Goal: Task Accomplishment & Management: Manage account settings

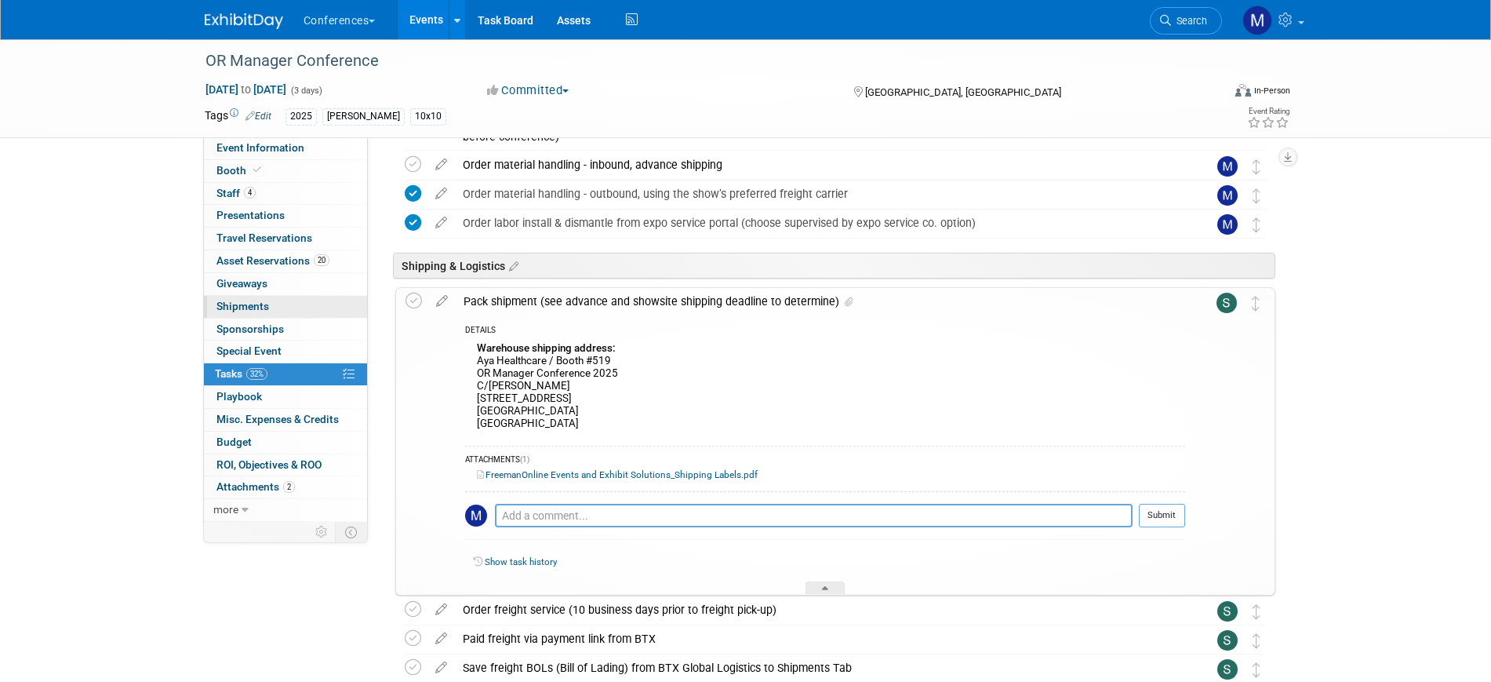
click at [278, 304] on link "0 Shipments 0" at bounding box center [285, 307] width 163 height 22
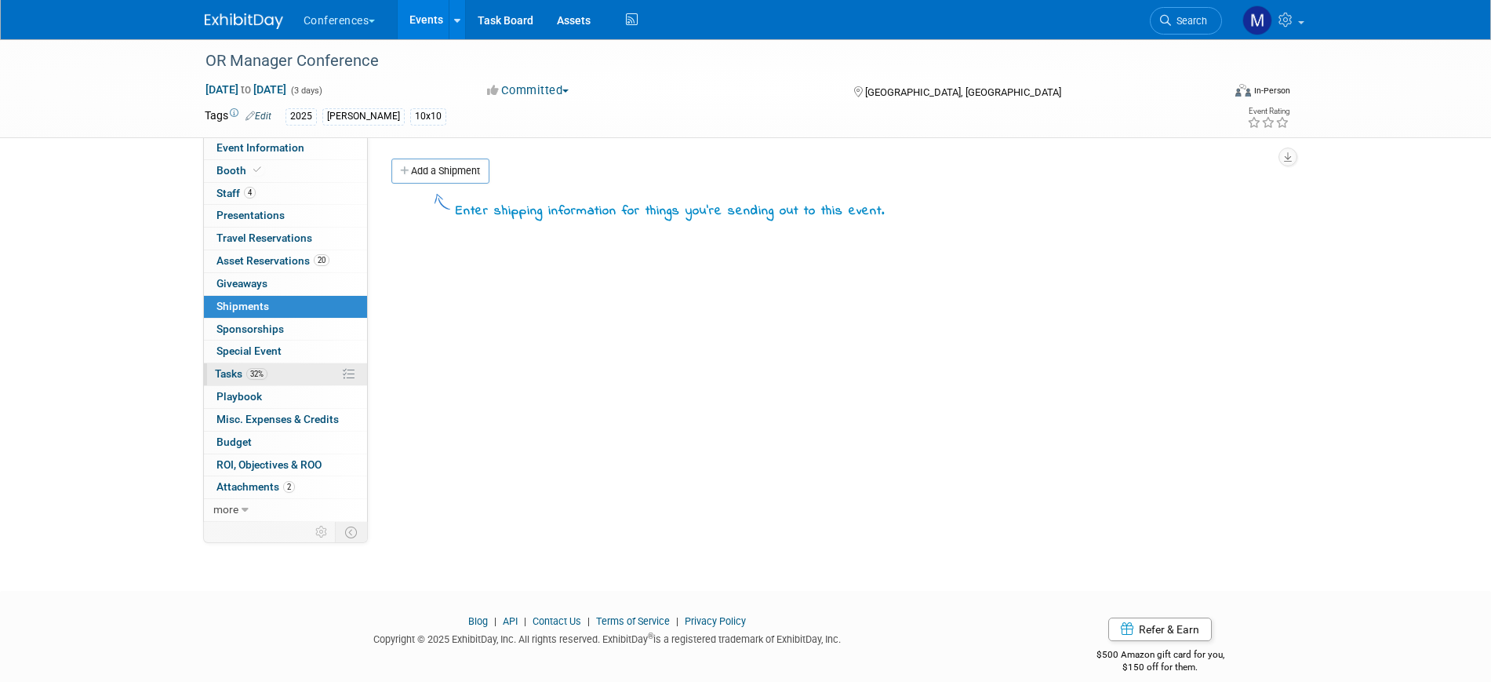
click at [283, 374] on link "32% Tasks 32%" at bounding box center [285, 374] width 163 height 22
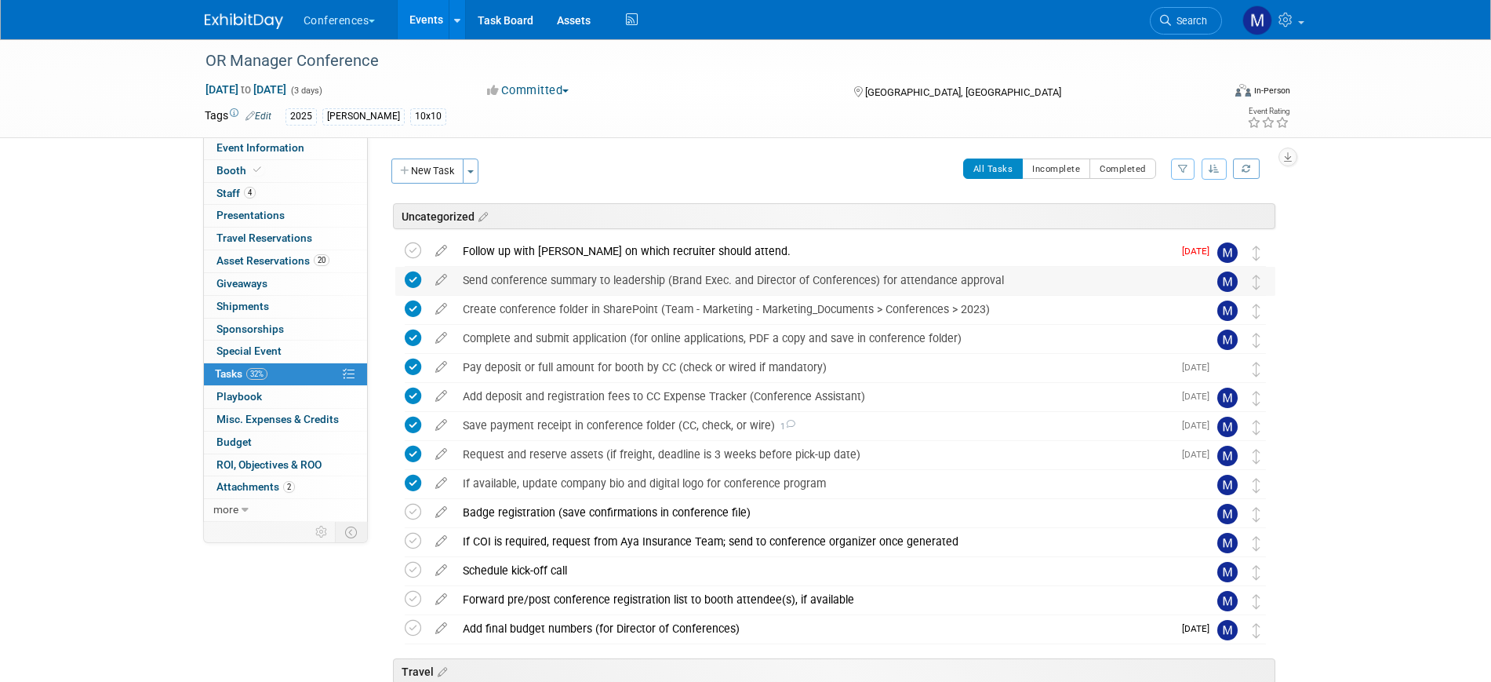
drag, startPoint x: 412, startPoint y: 246, endPoint x: 464, endPoint y: 289, distance: 67.5
click at [412, 245] on icon at bounding box center [413, 250] width 16 height 16
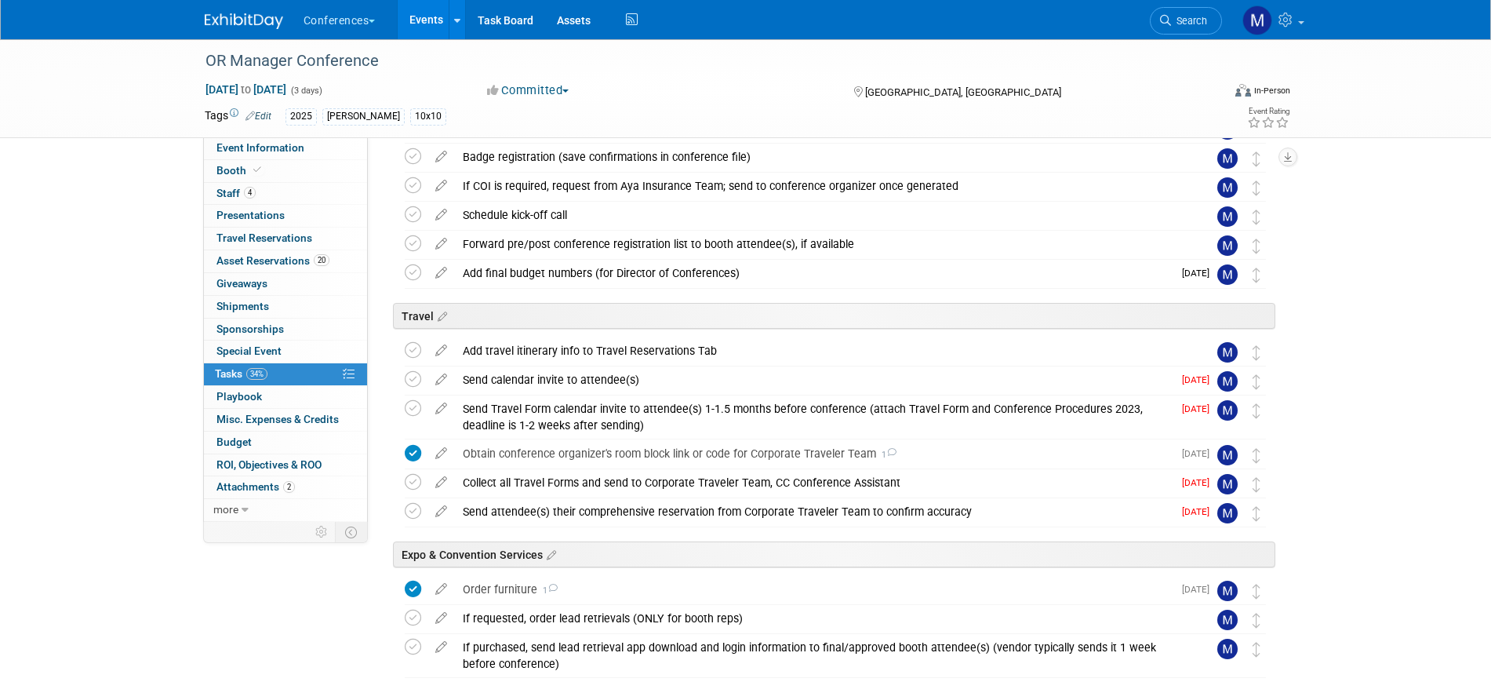
scroll to position [196, 0]
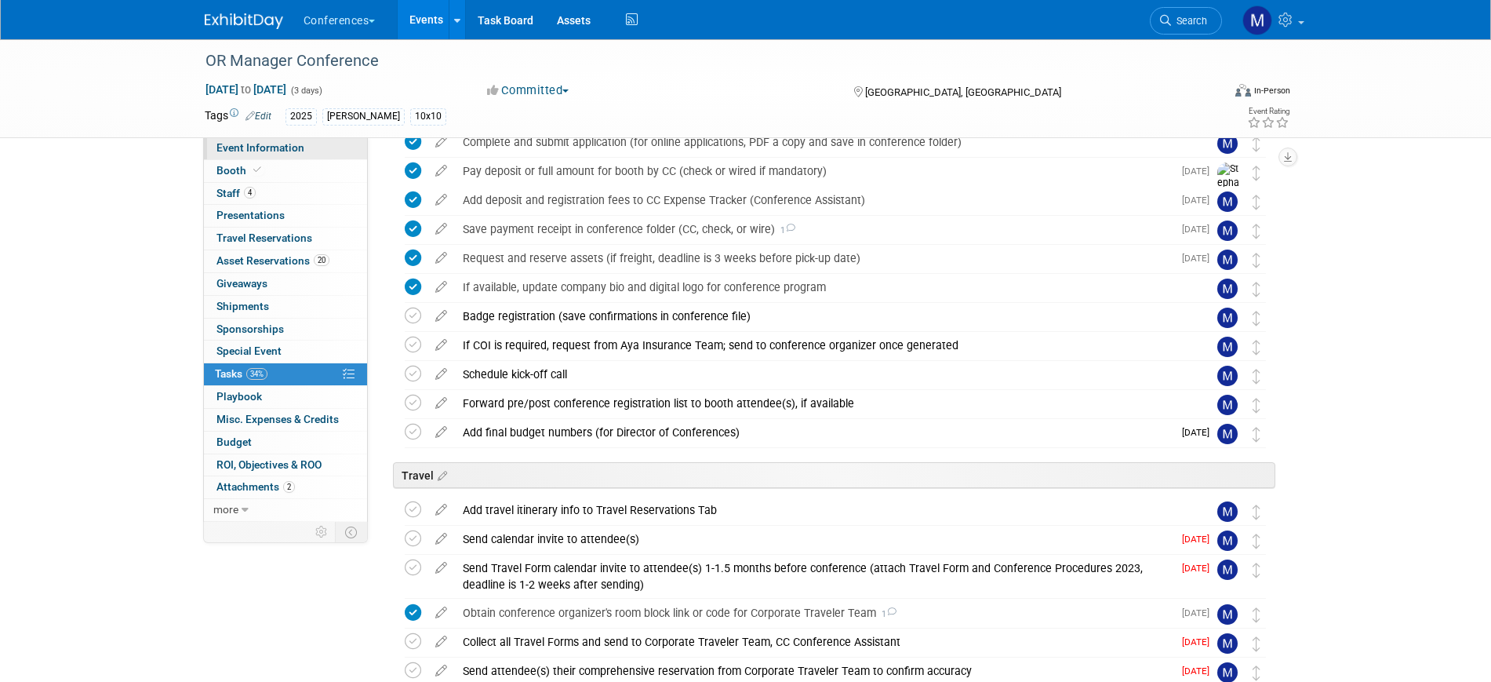
click at [300, 141] on span "Event Information" at bounding box center [260, 147] width 88 height 13
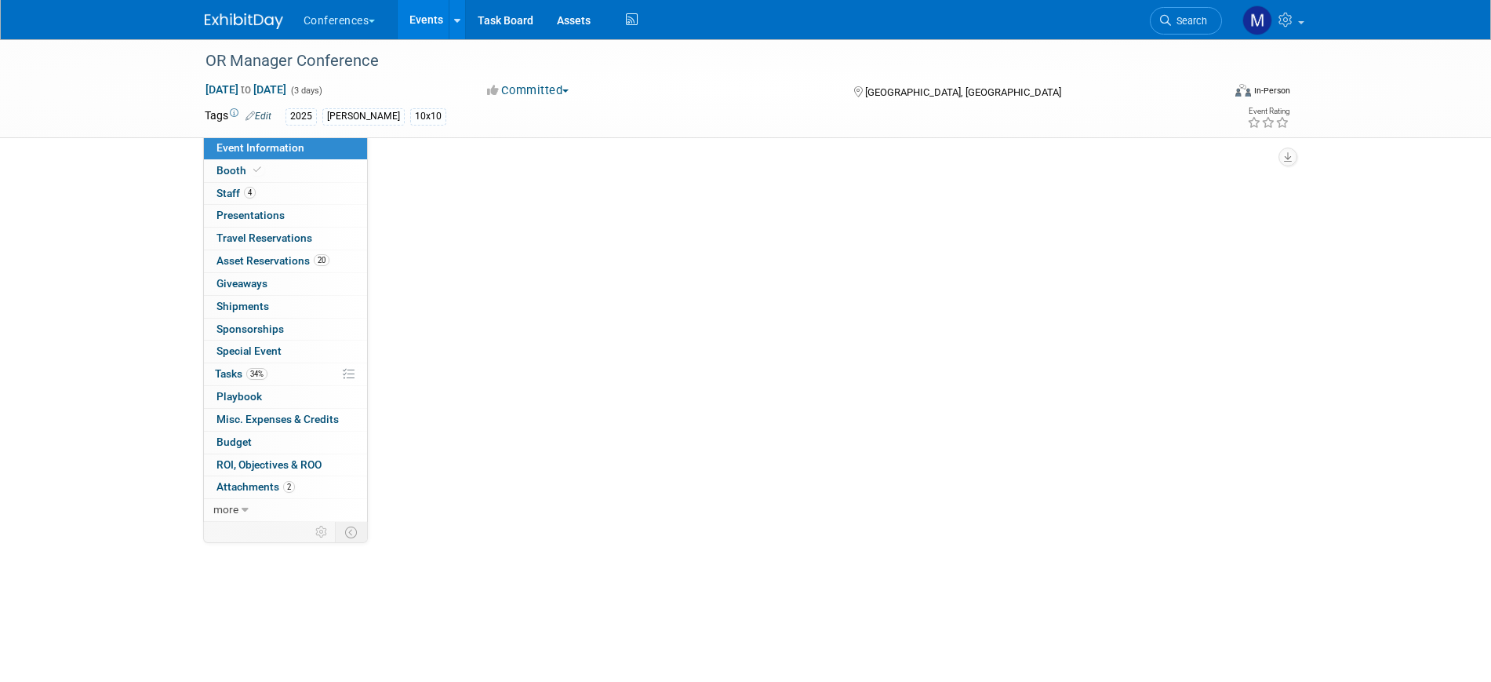
scroll to position [0, 0]
select select "[PERSON_NAME]"
select select "Both"
select select "[PERSON_NAME]"
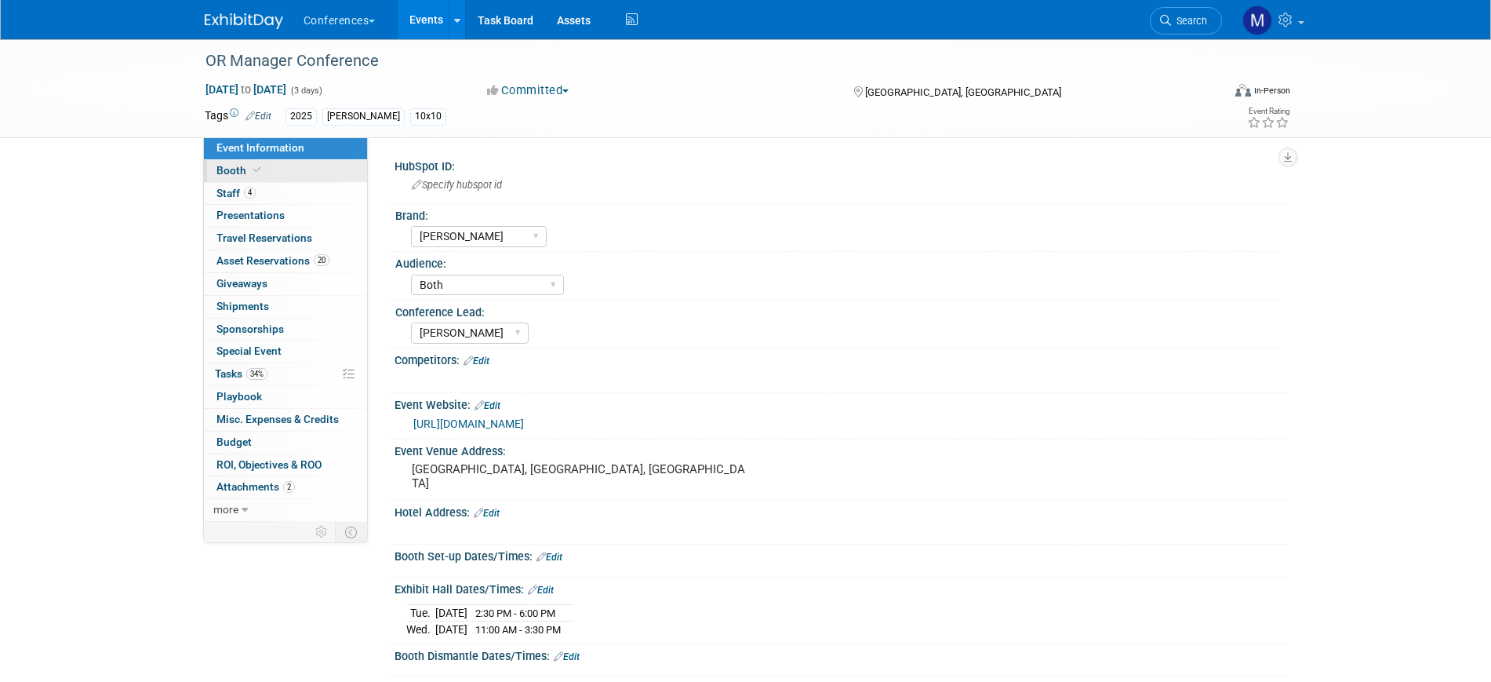
click at [293, 168] on link "Booth" at bounding box center [285, 171] width 163 height 22
select select "10'x10'"
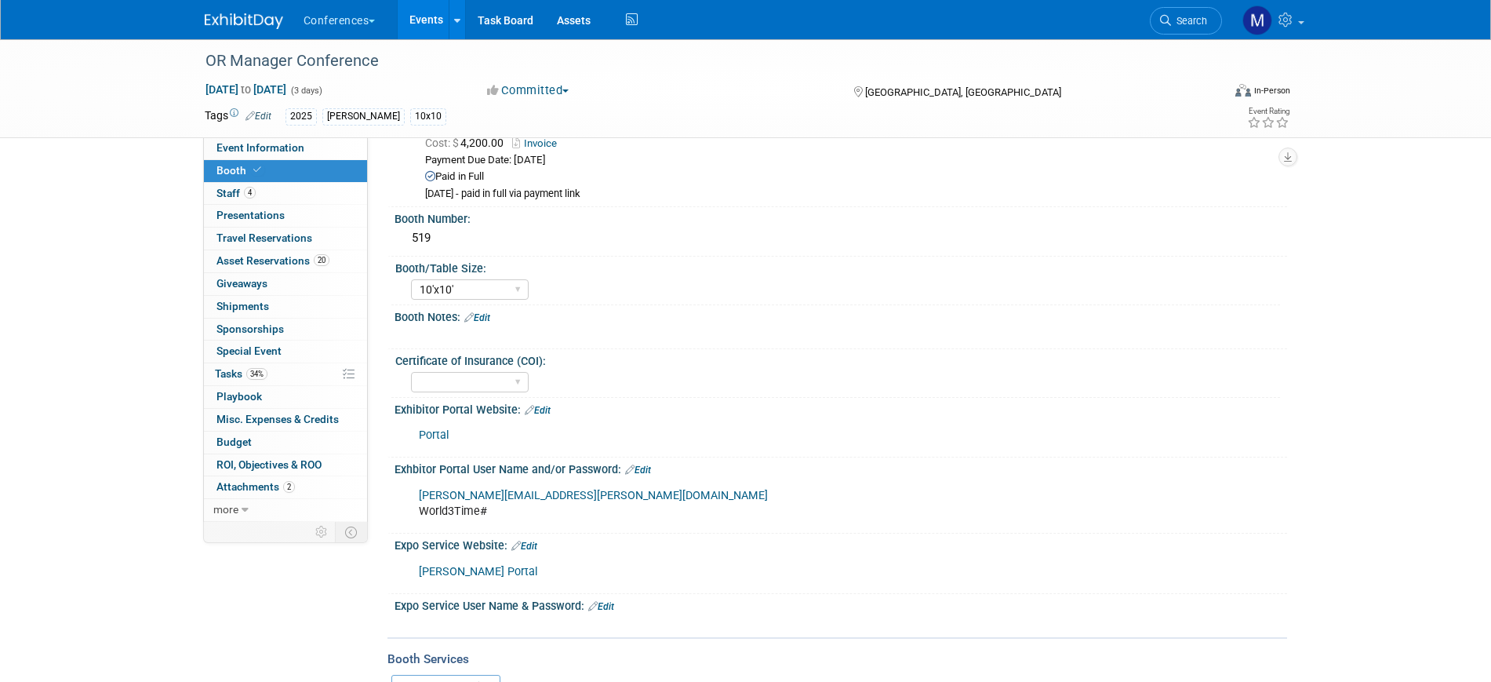
scroll to position [98, 0]
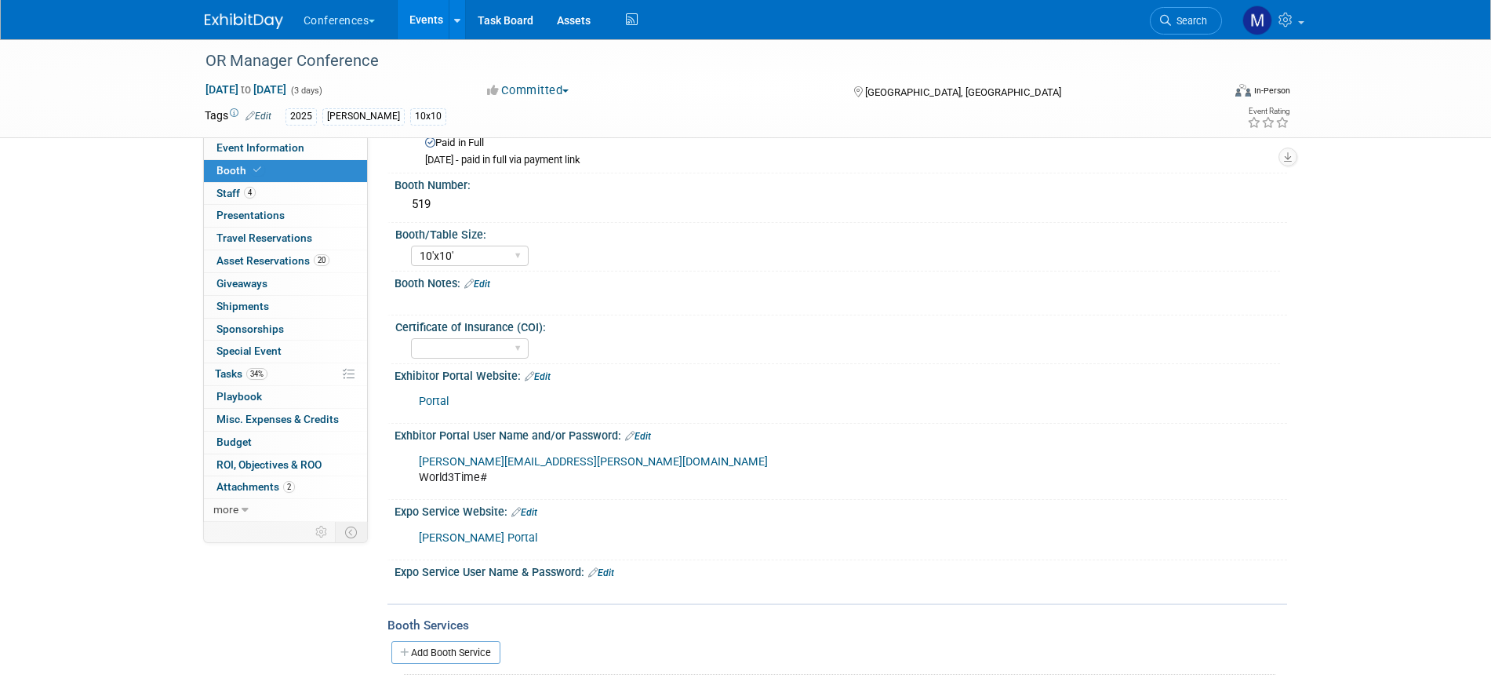
click at [427, 404] on link "Portal" at bounding box center [434, 400] width 30 height 13
click at [316, 183] on link "4 Staff 4" at bounding box center [285, 194] width 163 height 22
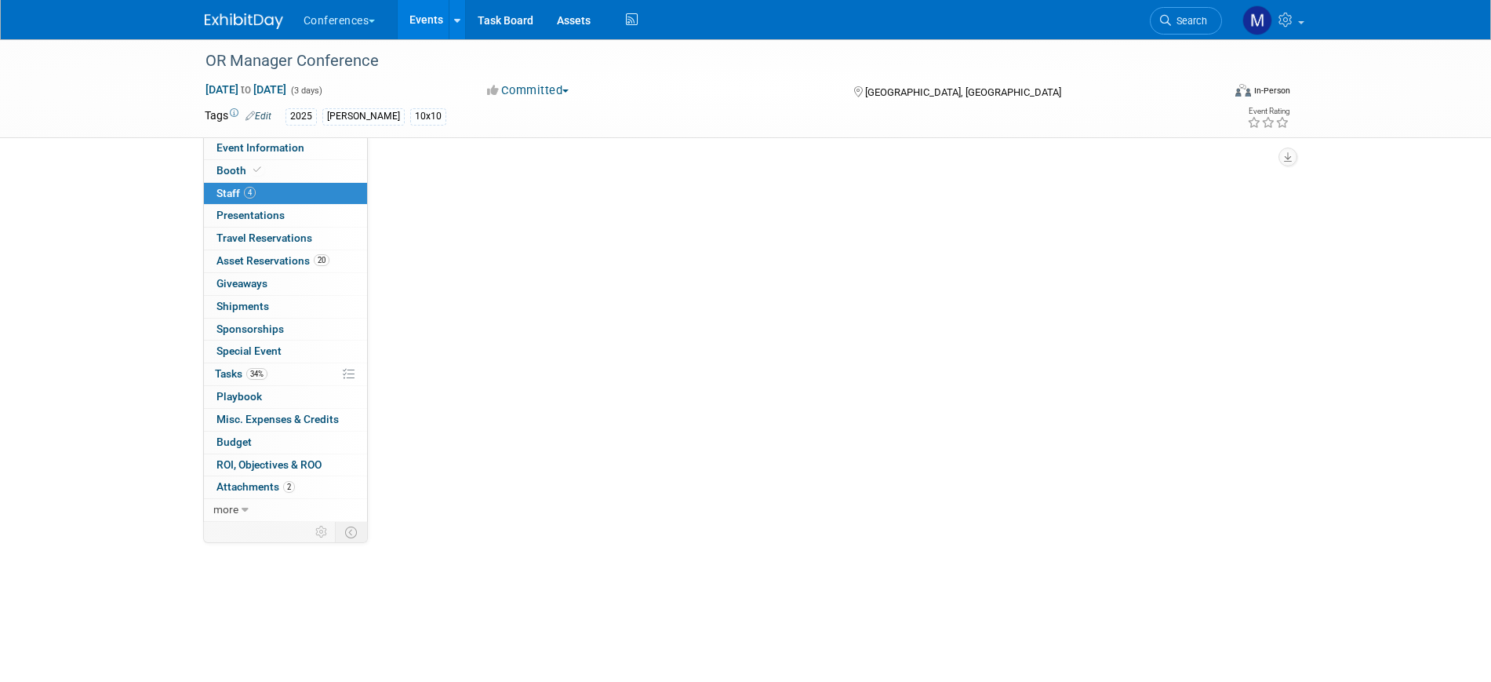
scroll to position [0, 0]
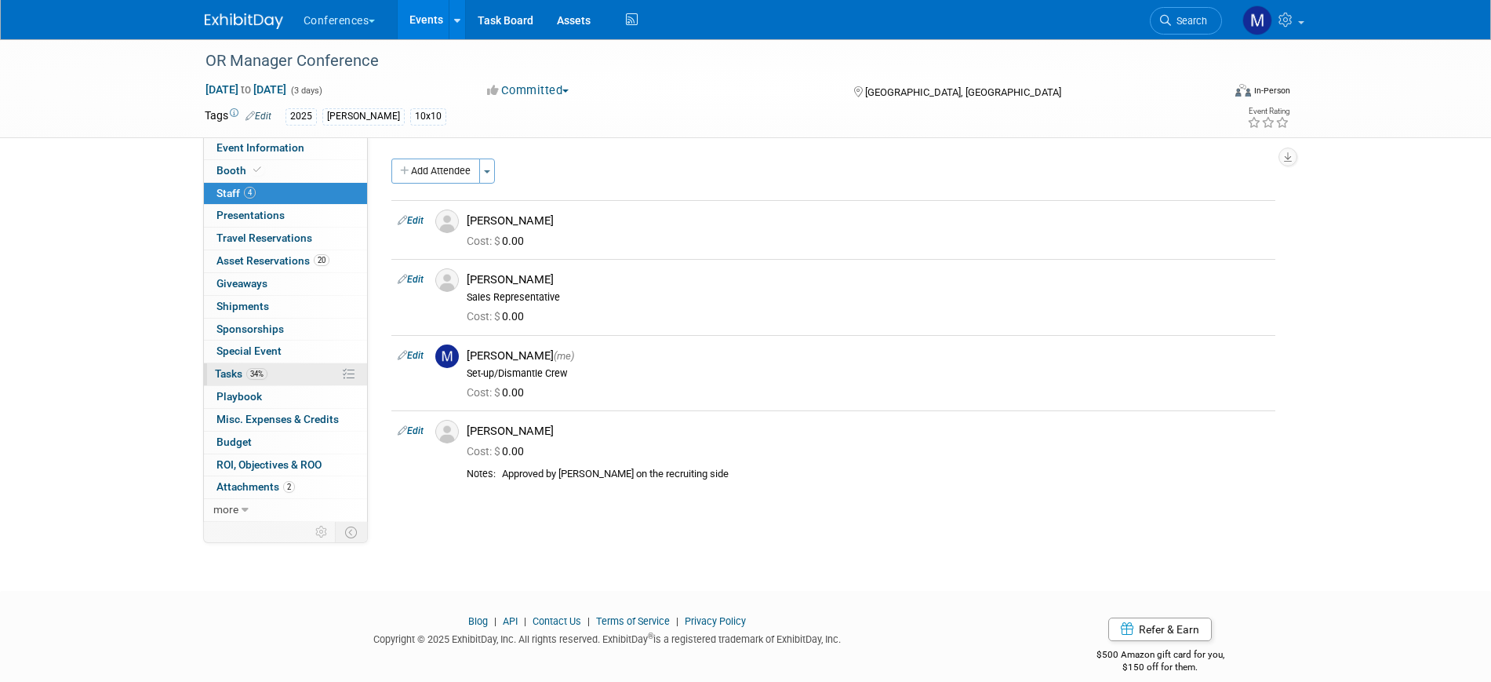
click at [289, 376] on link "34% Tasks 34%" at bounding box center [285, 374] width 163 height 22
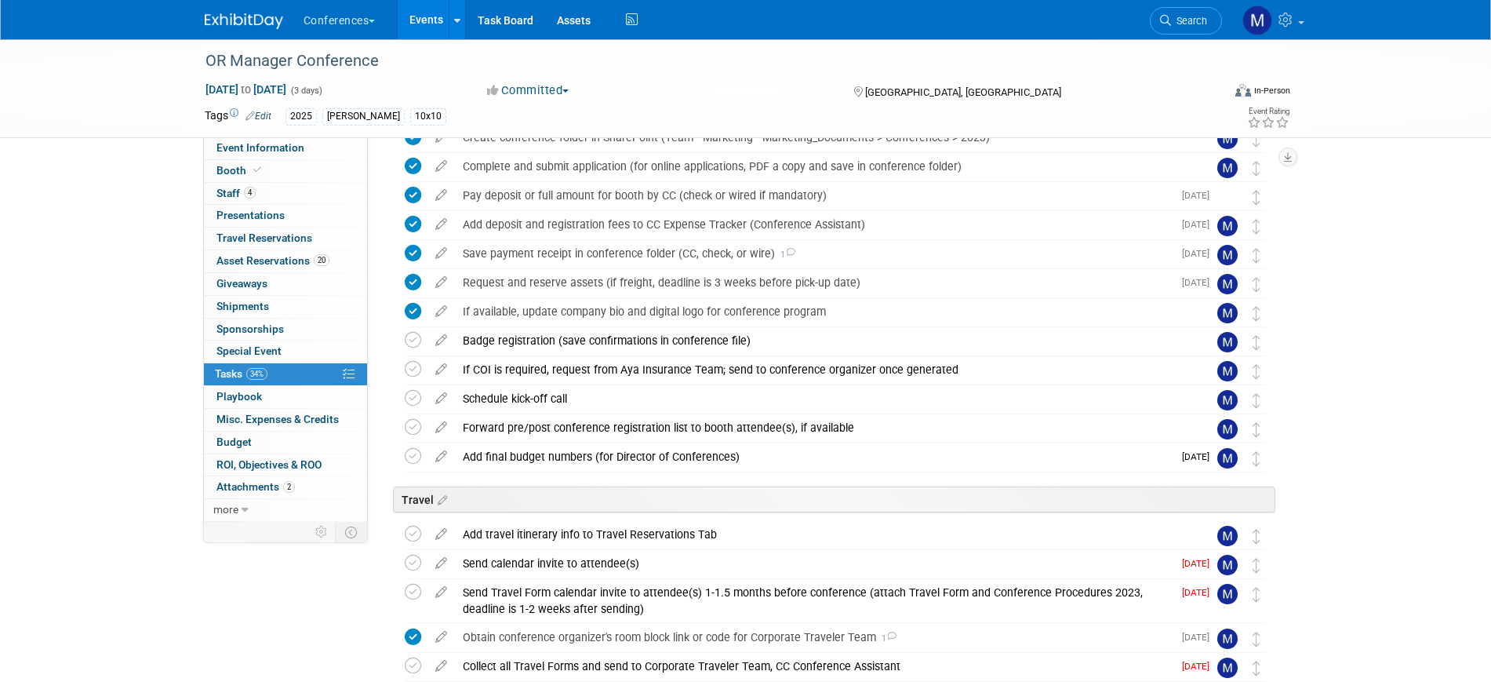
scroll to position [490, 0]
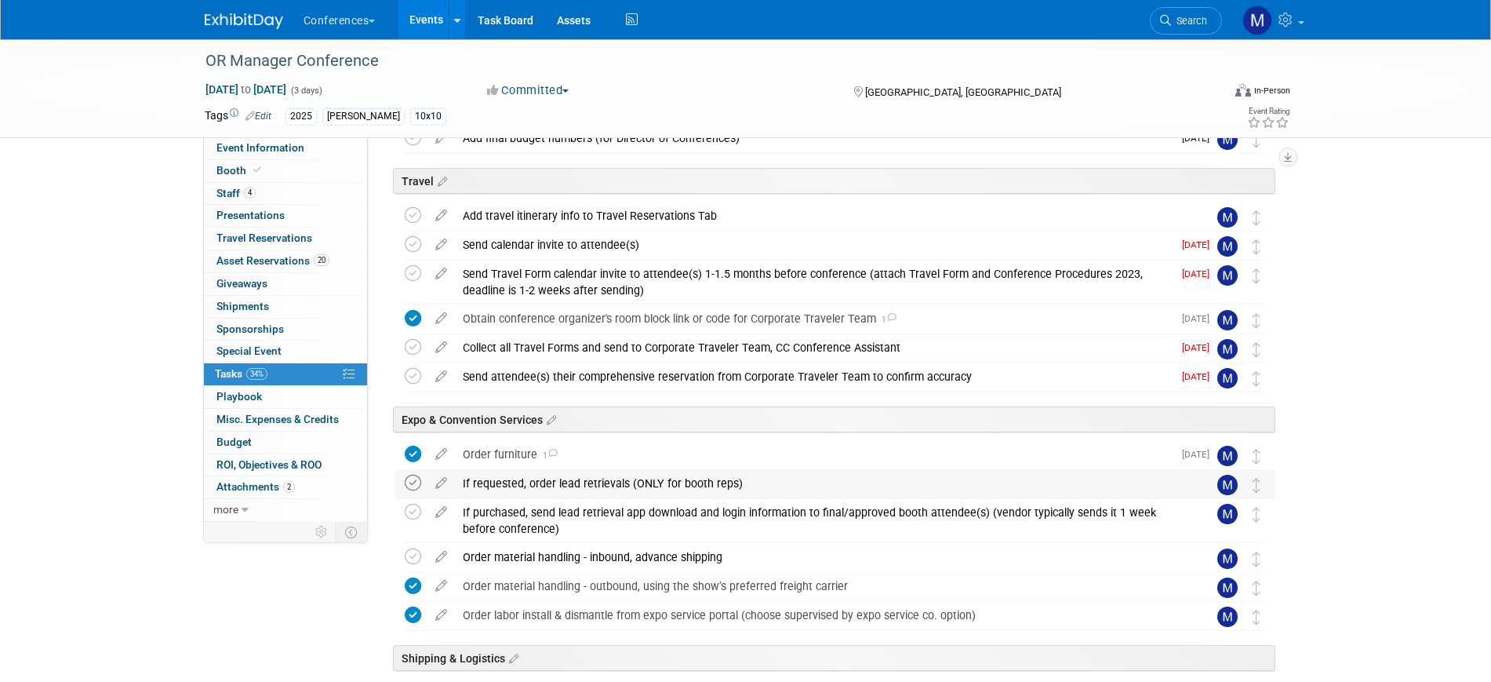
click at [415, 482] on icon at bounding box center [413, 482] width 16 height 16
click at [271, 169] on link "Booth" at bounding box center [285, 171] width 163 height 22
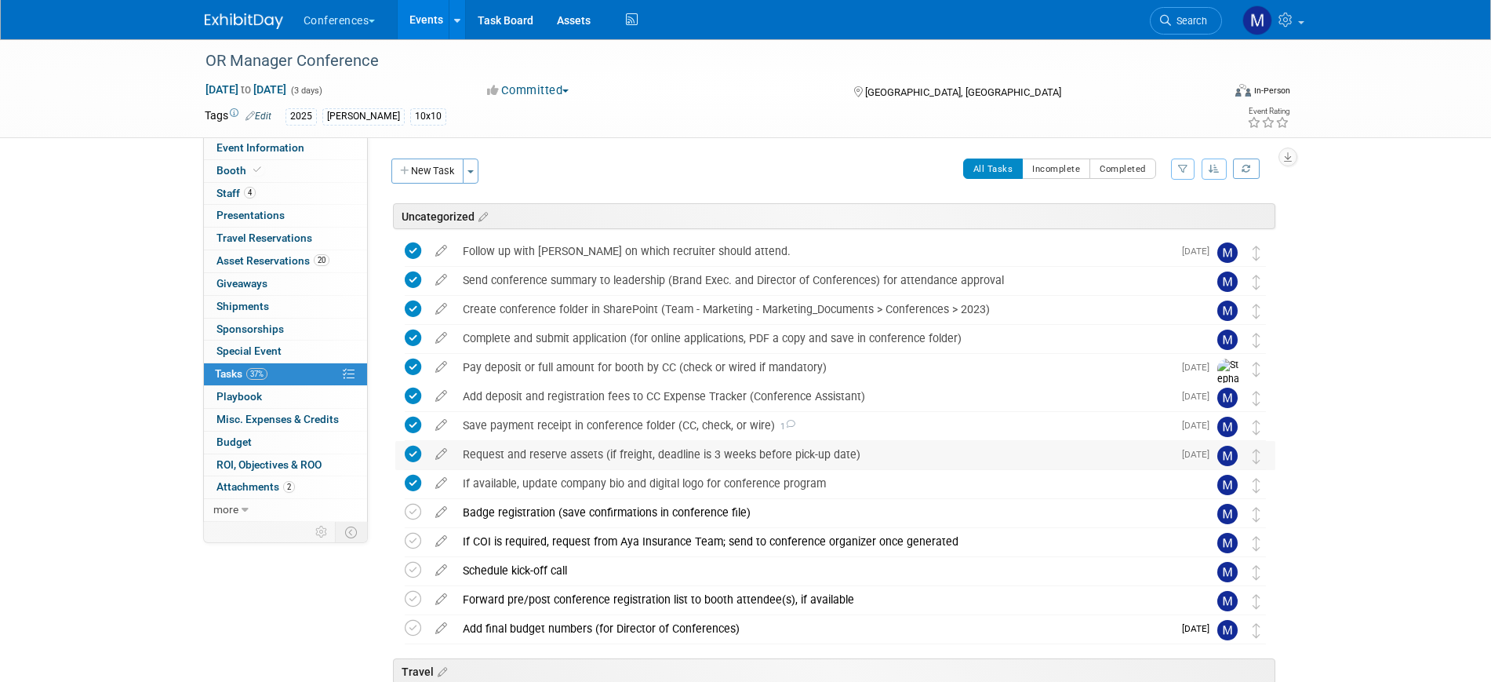
select select "10'x10'"
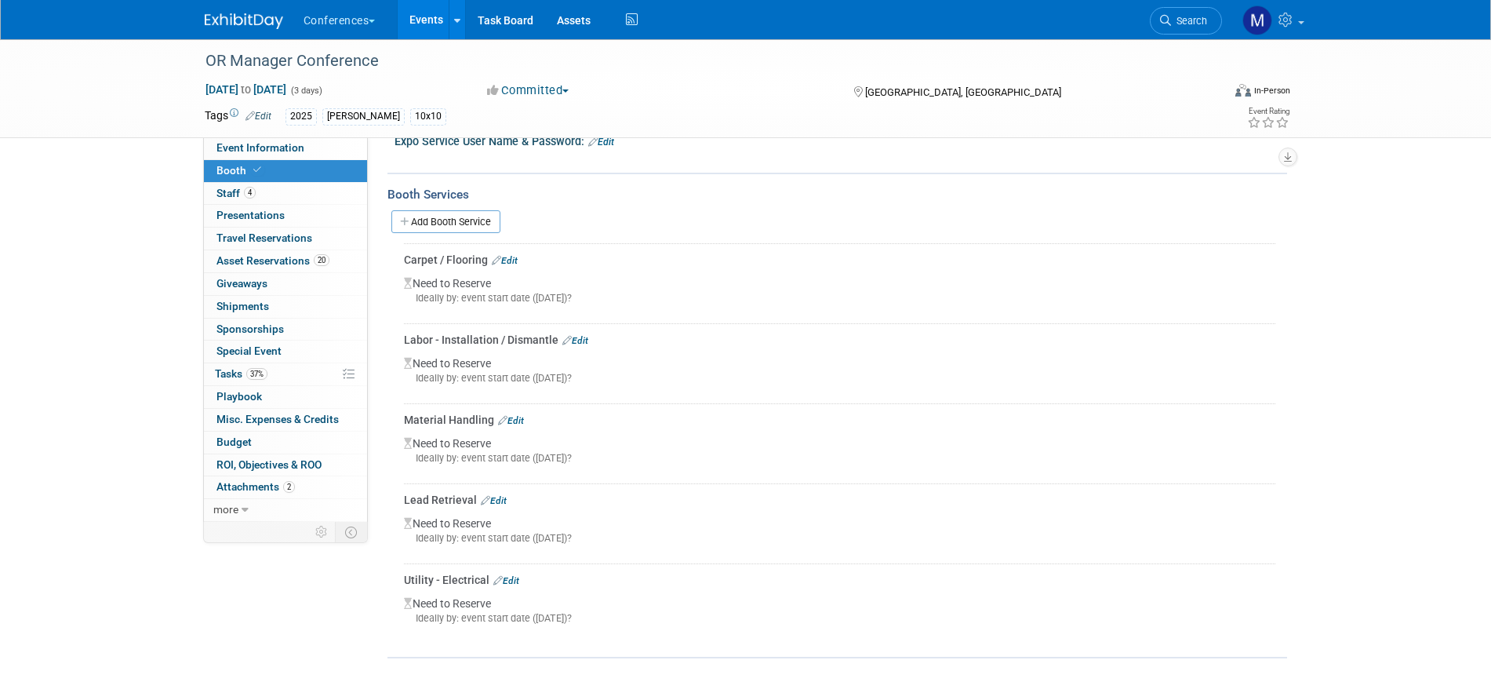
scroll to position [536, 0]
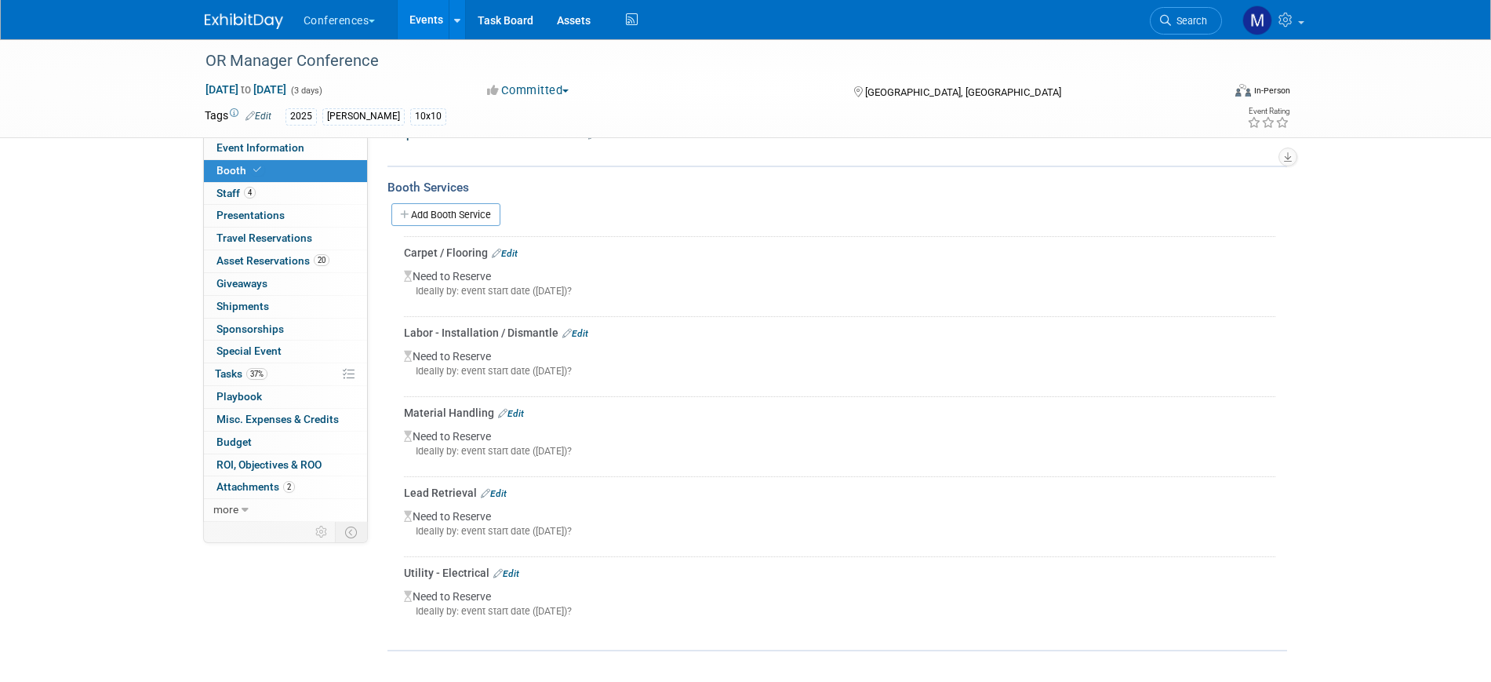
click at [494, 493] on link "Edit" at bounding box center [494, 493] width 26 height 11
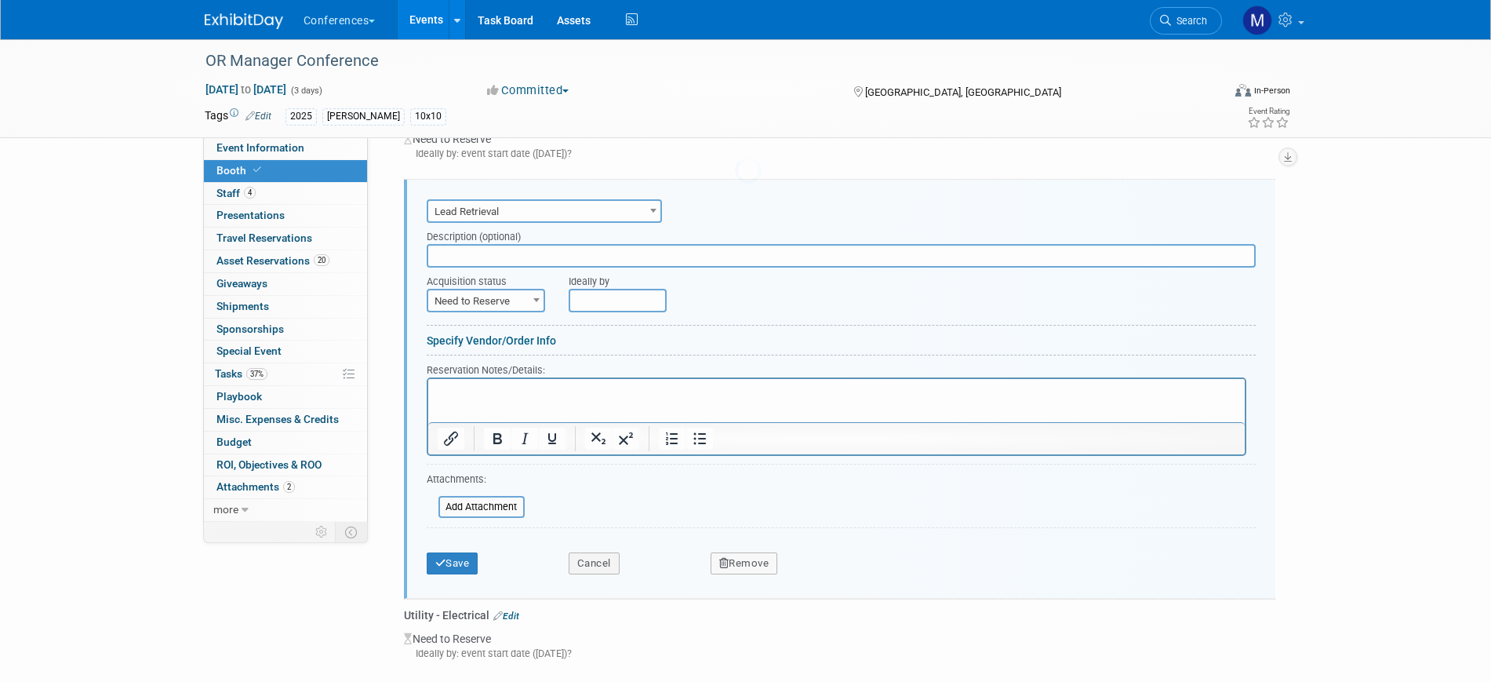
scroll to position [0, 0]
click at [504, 301] on span "Need to Reserve" at bounding box center [485, 301] width 115 height 22
select select "2"
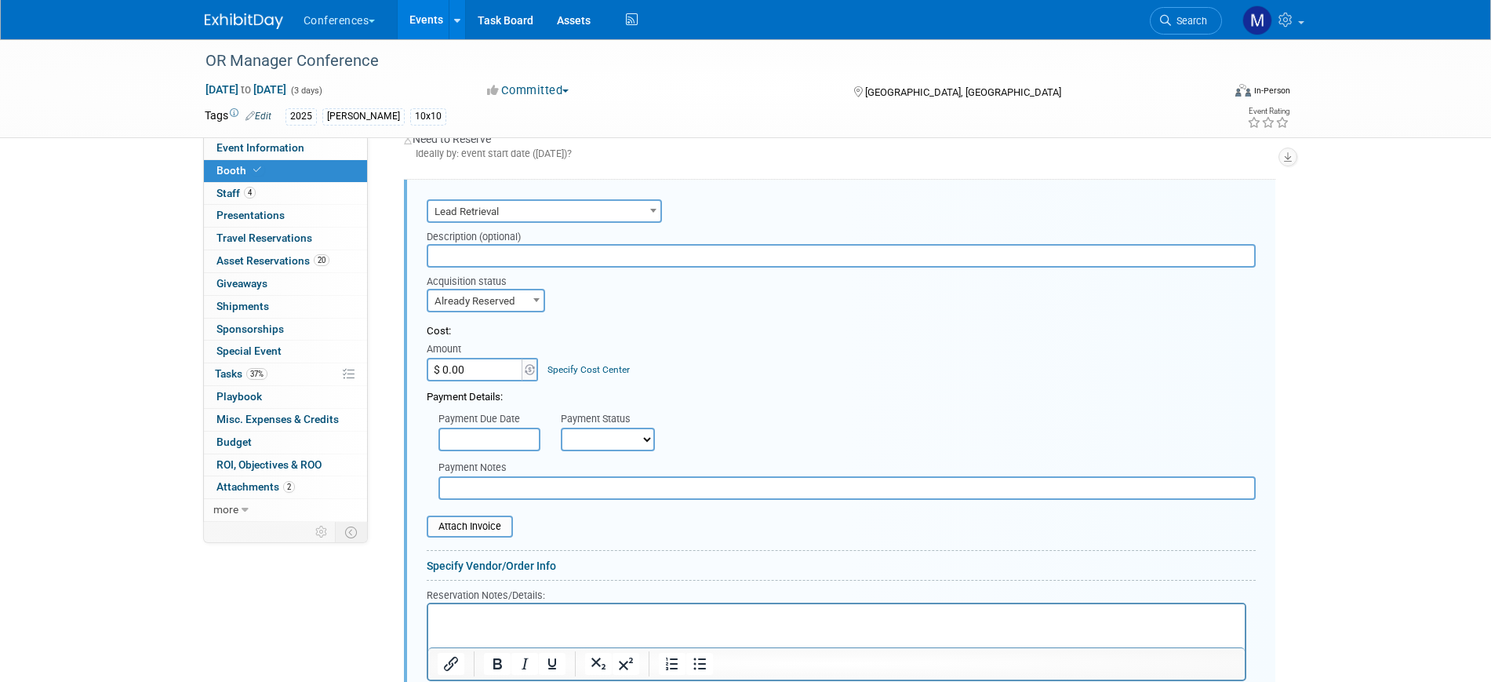
drag, startPoint x: 629, startPoint y: 429, endPoint x: 621, endPoint y: 440, distance: 13.5
click at [628, 429] on select "Not Paid Yet Partially Paid Paid in Full" at bounding box center [608, 439] width 94 height 24
select select "1"
click at [561, 427] on select "Not Paid Yet Partially Paid Paid in Full" at bounding box center [608, 439] width 94 height 24
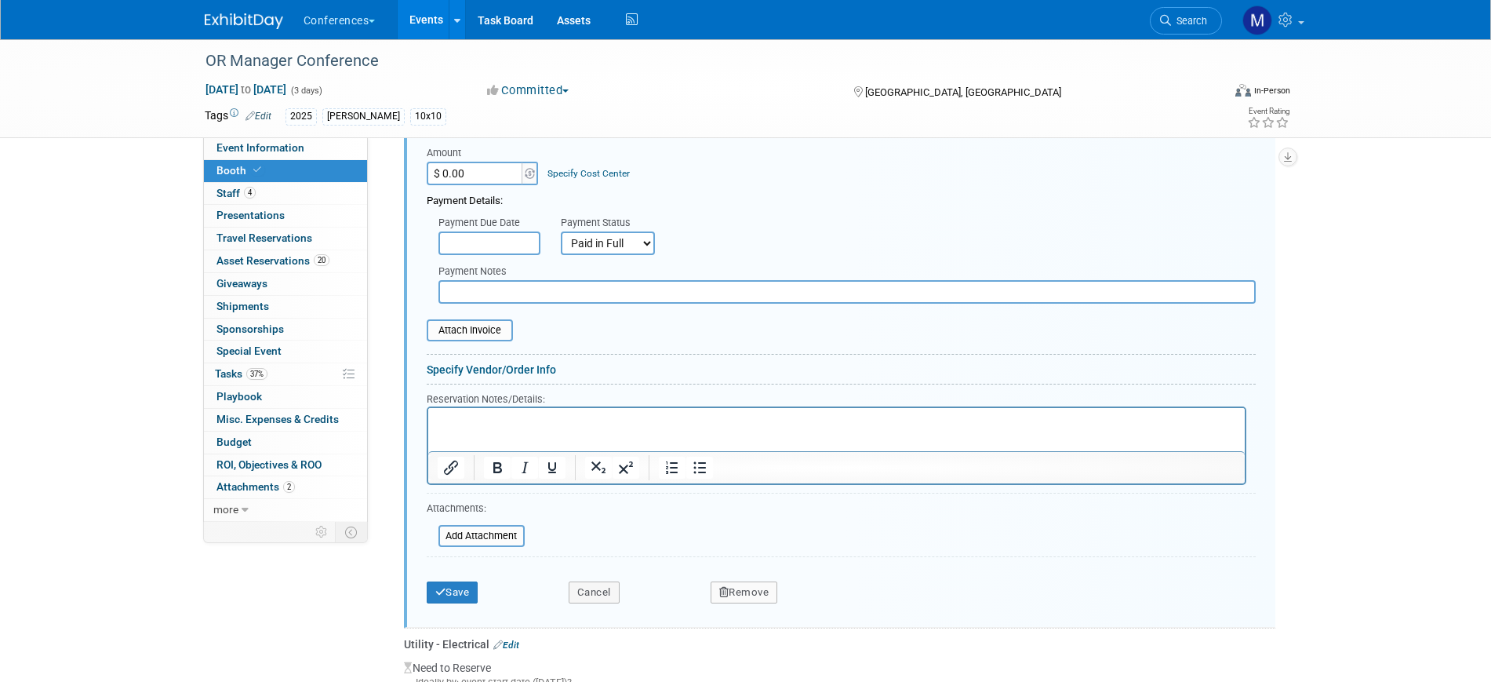
click at [476, 413] on p "Rich Text Area. Press ALT-0 for help." at bounding box center [836, 420] width 798 height 15
click at [448, 591] on button "Save" at bounding box center [453, 592] width 52 height 22
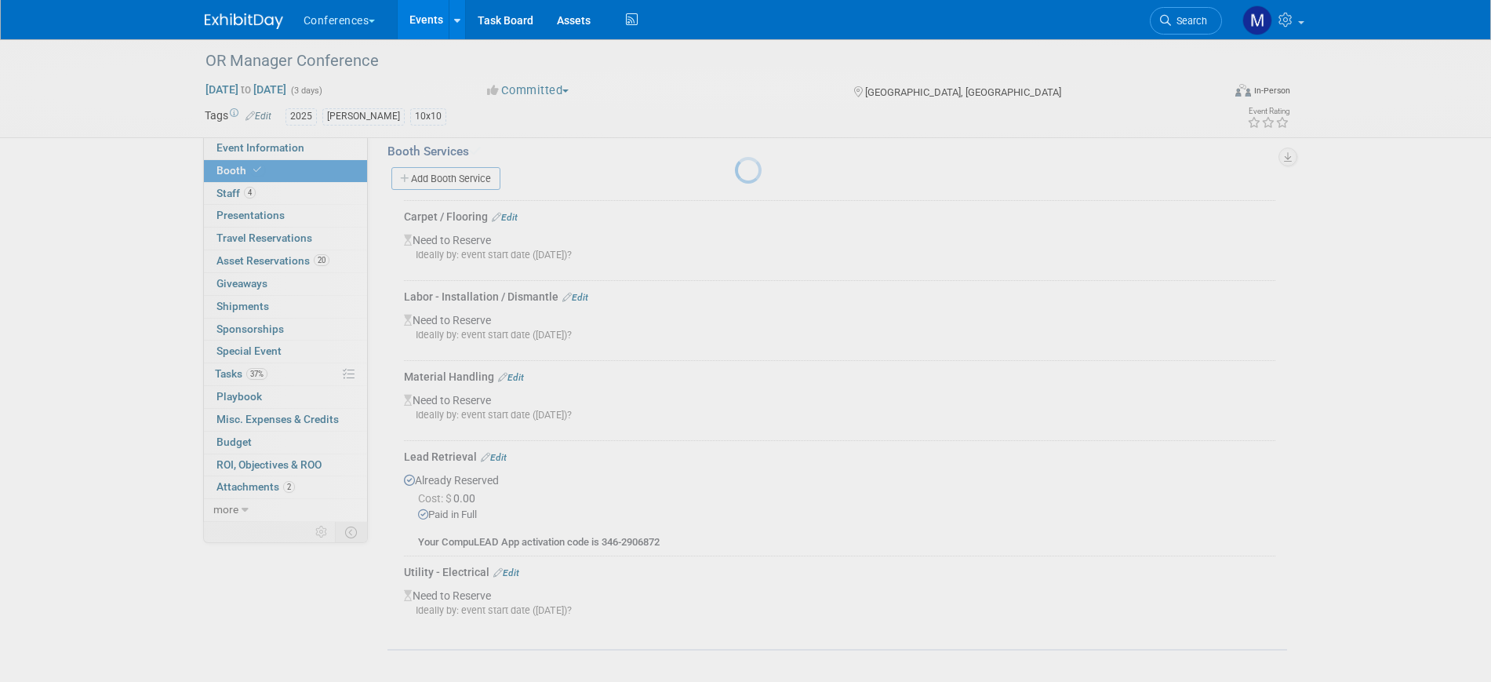
scroll to position [570, 0]
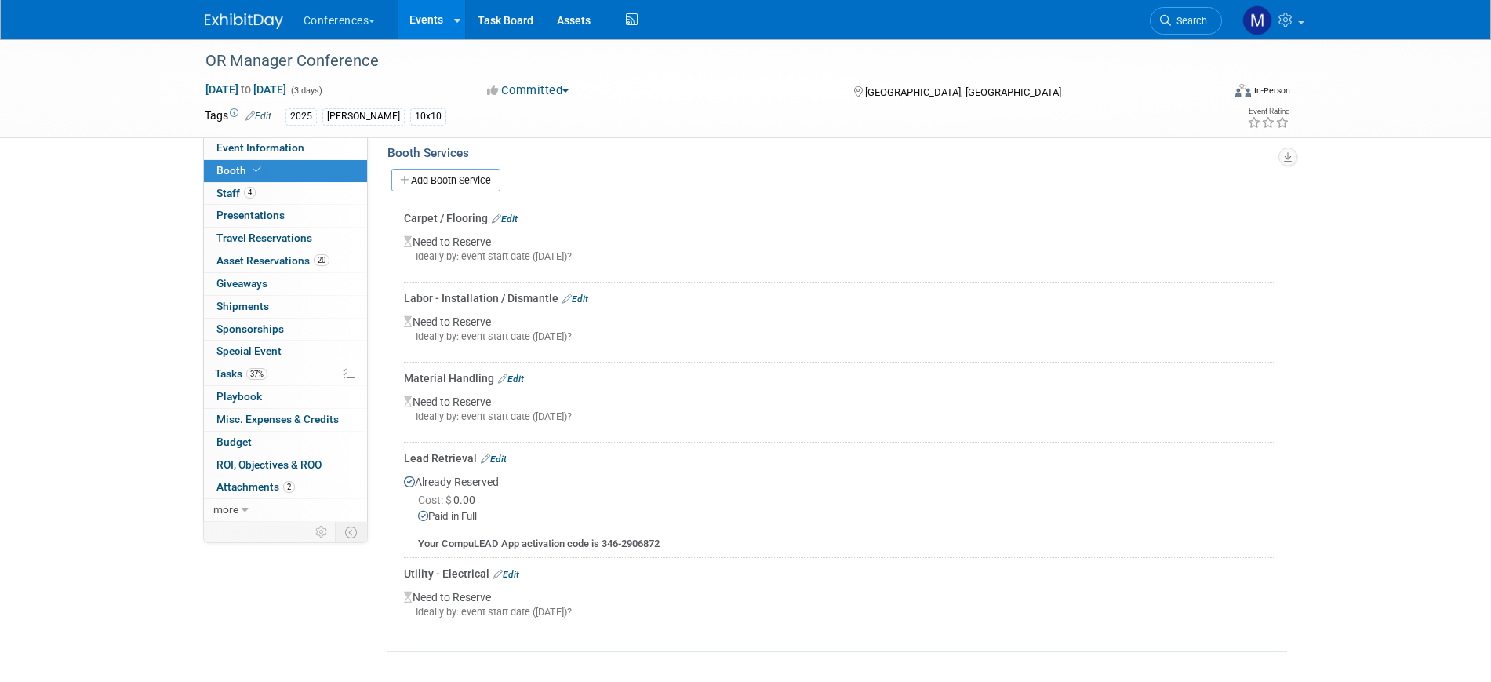
click at [501, 462] on link "Edit" at bounding box center [494, 458] width 26 height 11
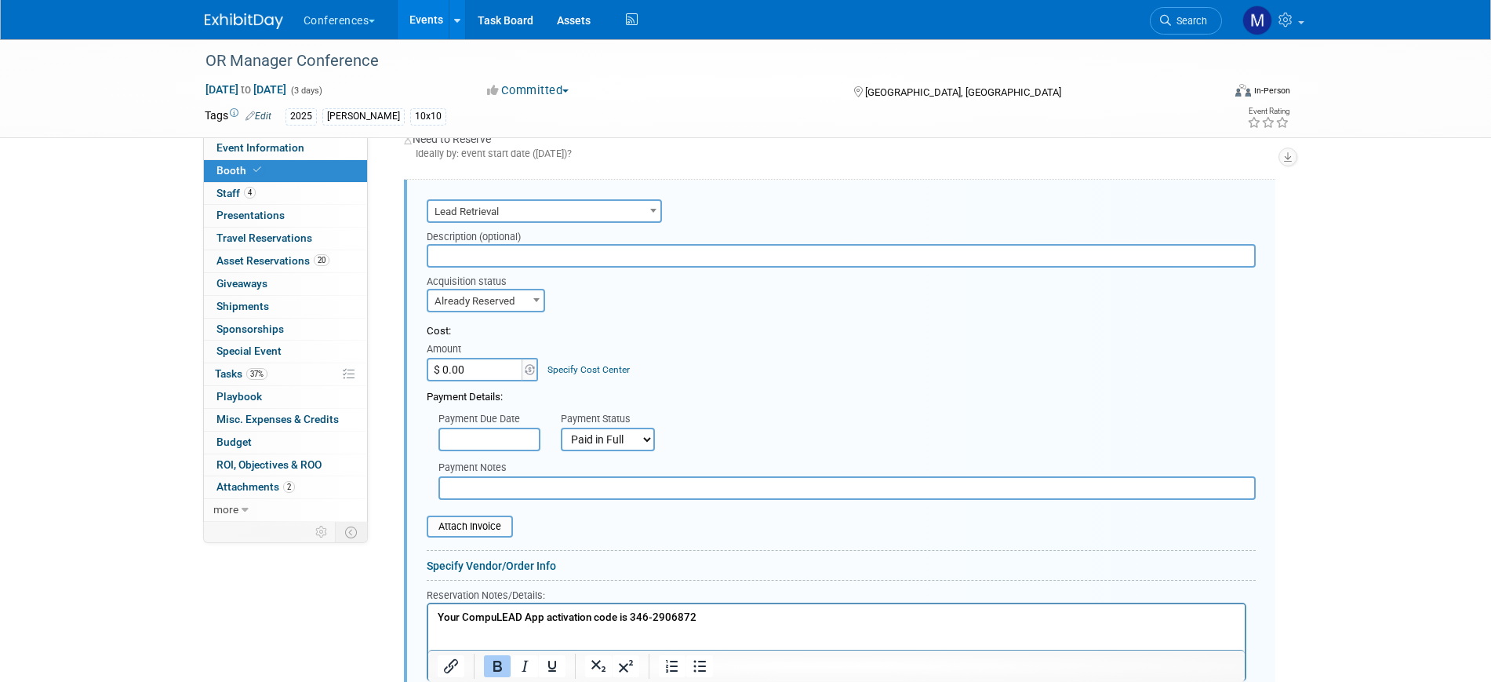
scroll to position [0, 0]
click at [483, 376] on input "$ 0.00" at bounding box center [476, 370] width 98 height 24
type input "$ 720.00"
click at [868, 337] on div "Cost:" at bounding box center [841, 331] width 829 height 15
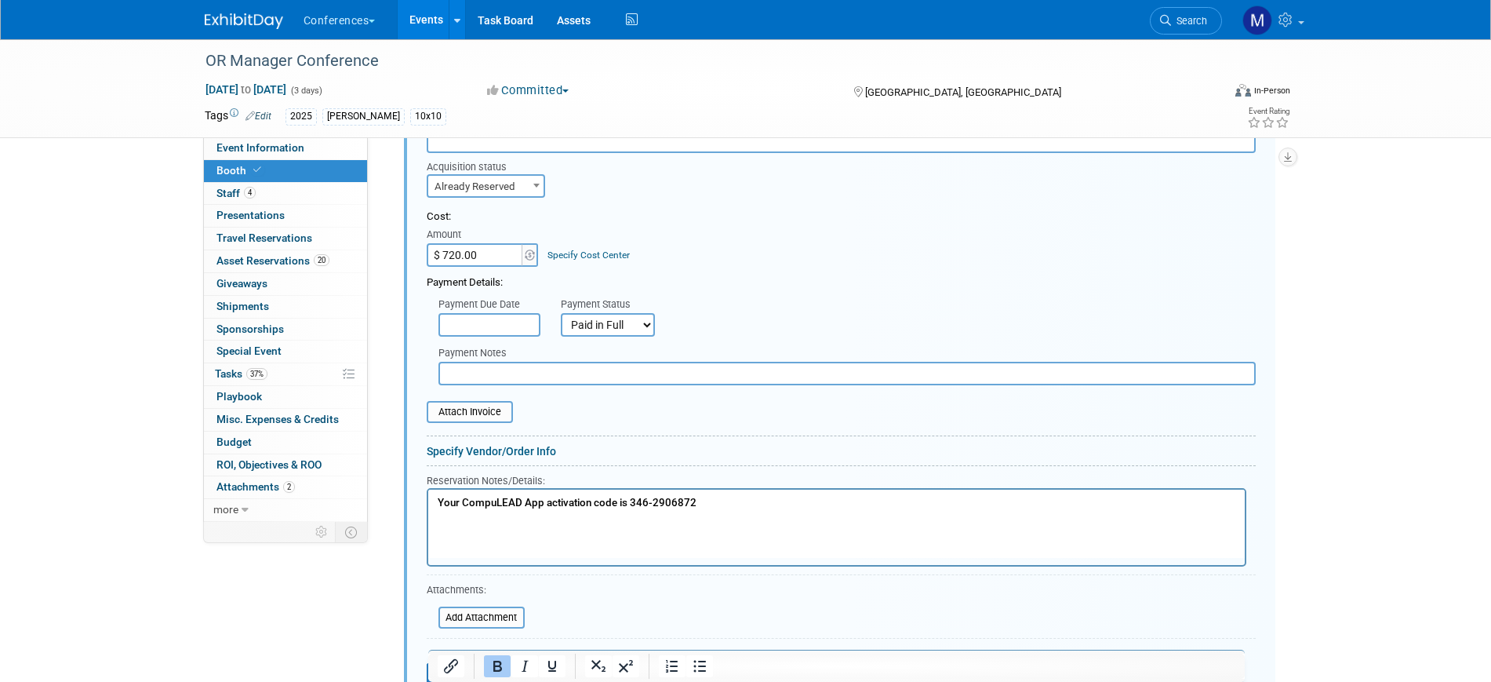
scroll to position [1101, 0]
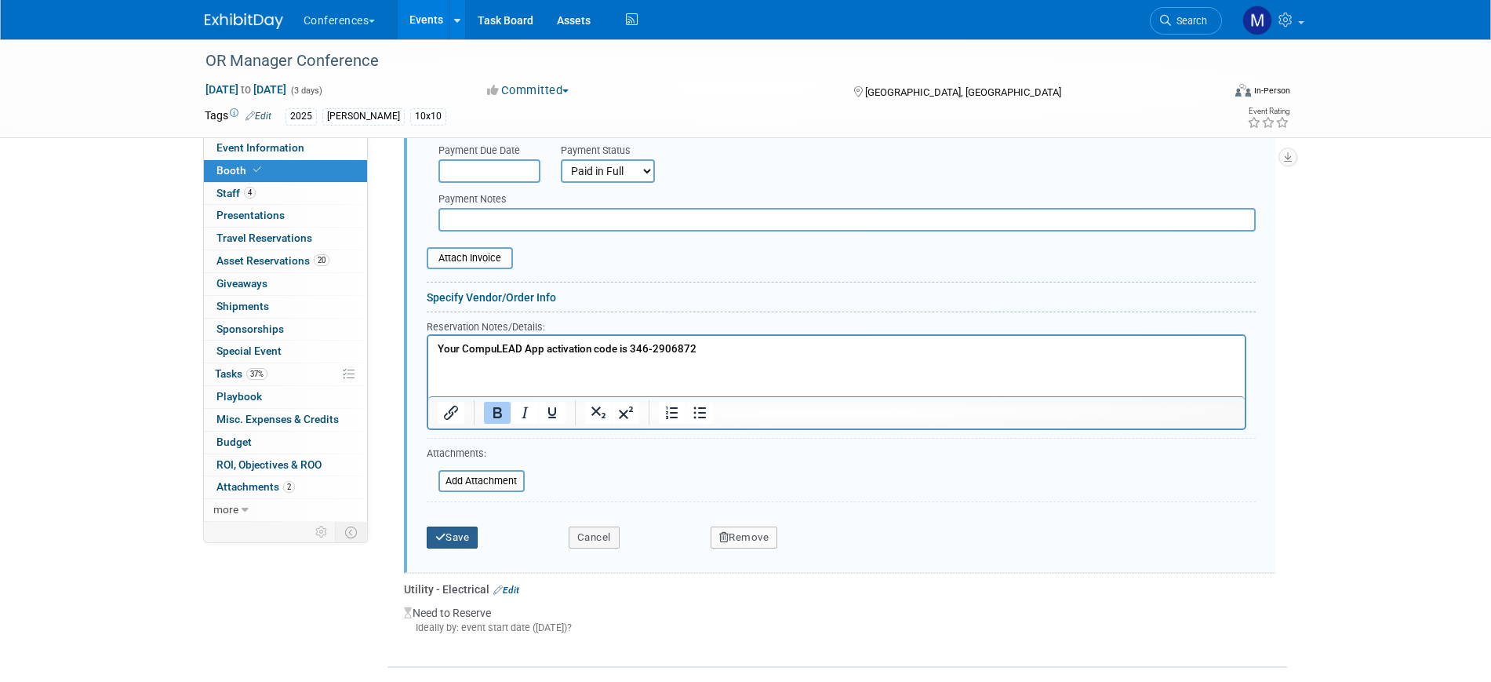
click at [442, 541] on icon "submit" at bounding box center [440, 537] width 11 height 10
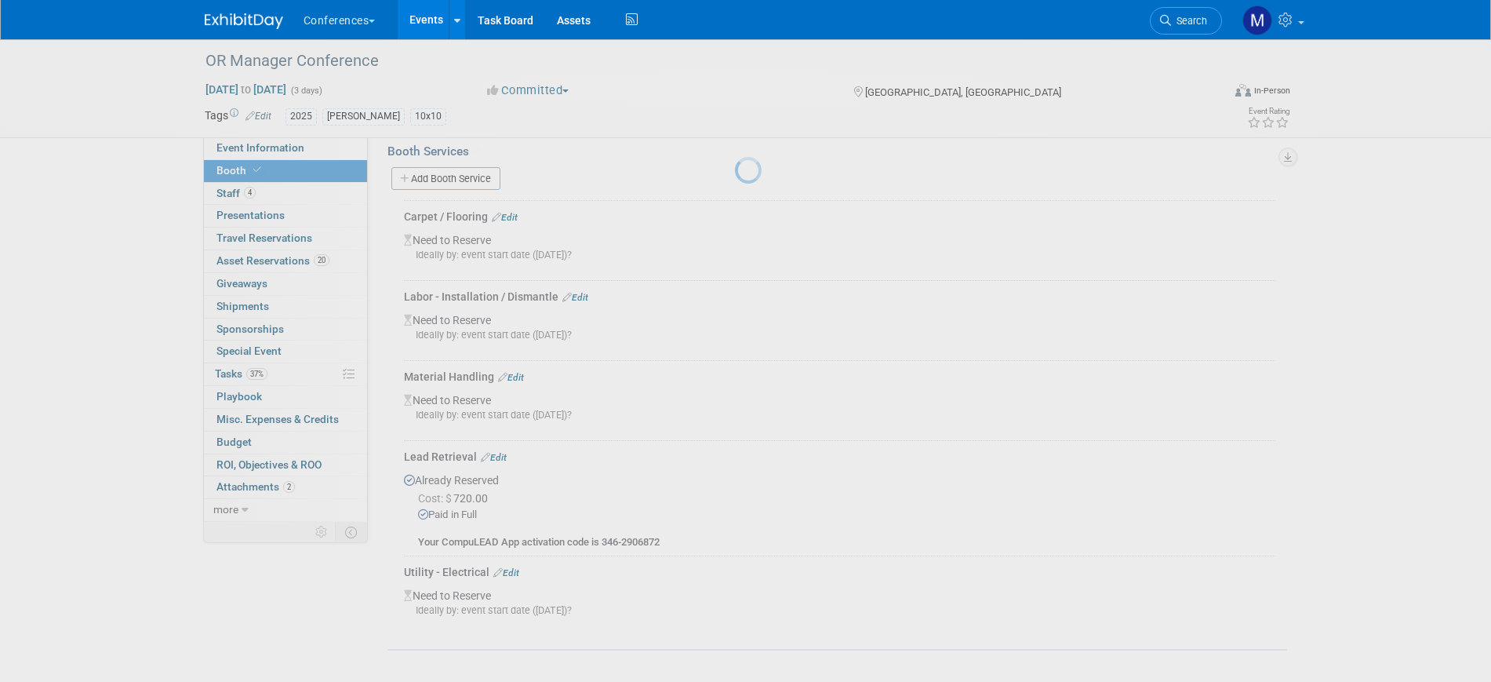
scroll to position [570, 0]
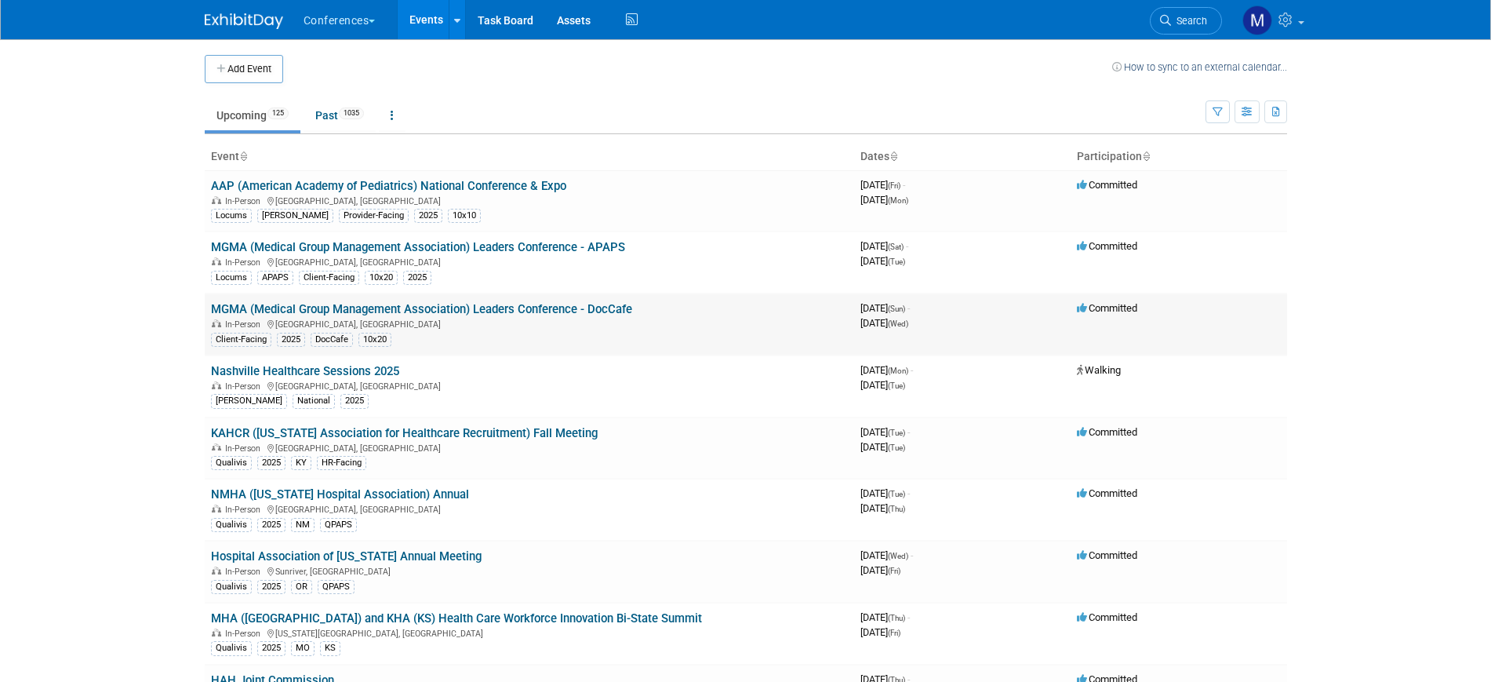
click at [591, 311] on link "MGMA (Medical Group Management Association) Leaders Conference - DocCafe" at bounding box center [421, 309] width 421 height 14
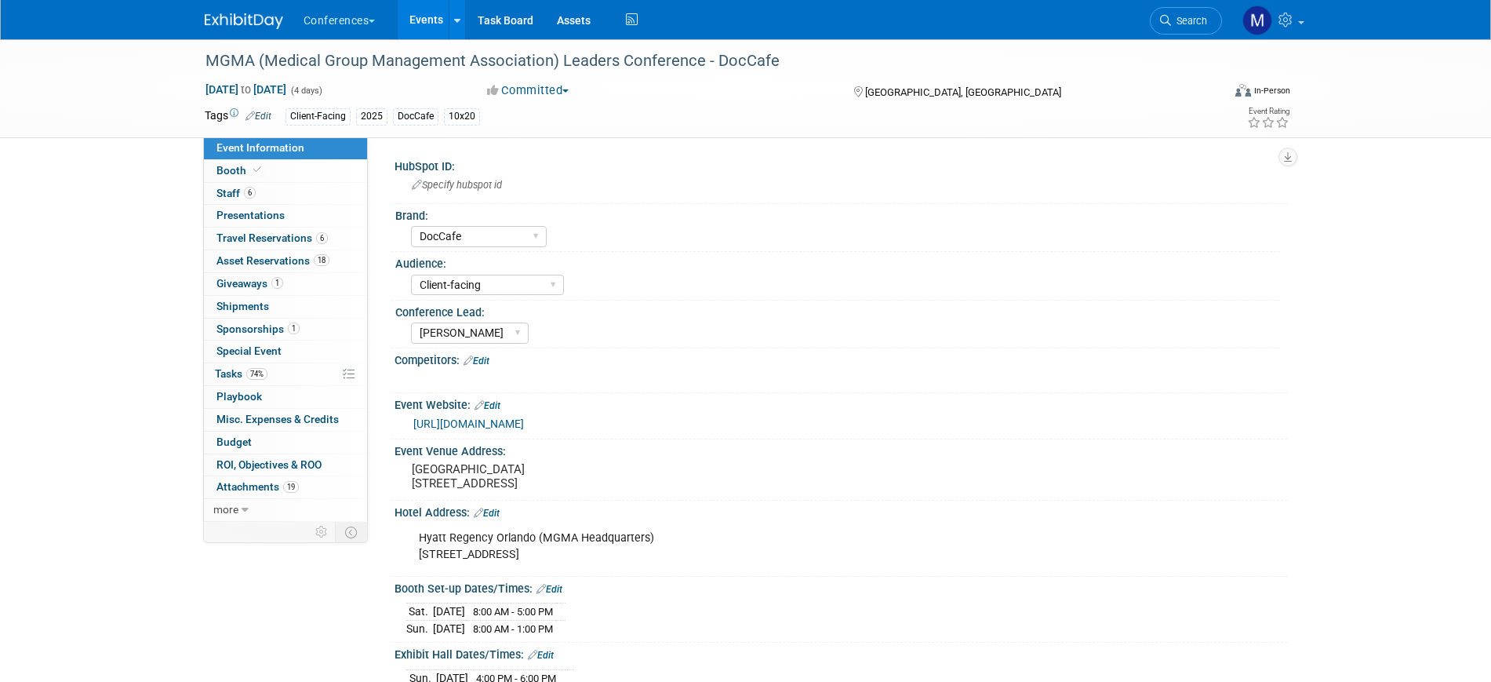
select select "DocCafe"
select select "Client-facing"
select select "[PERSON_NAME]"
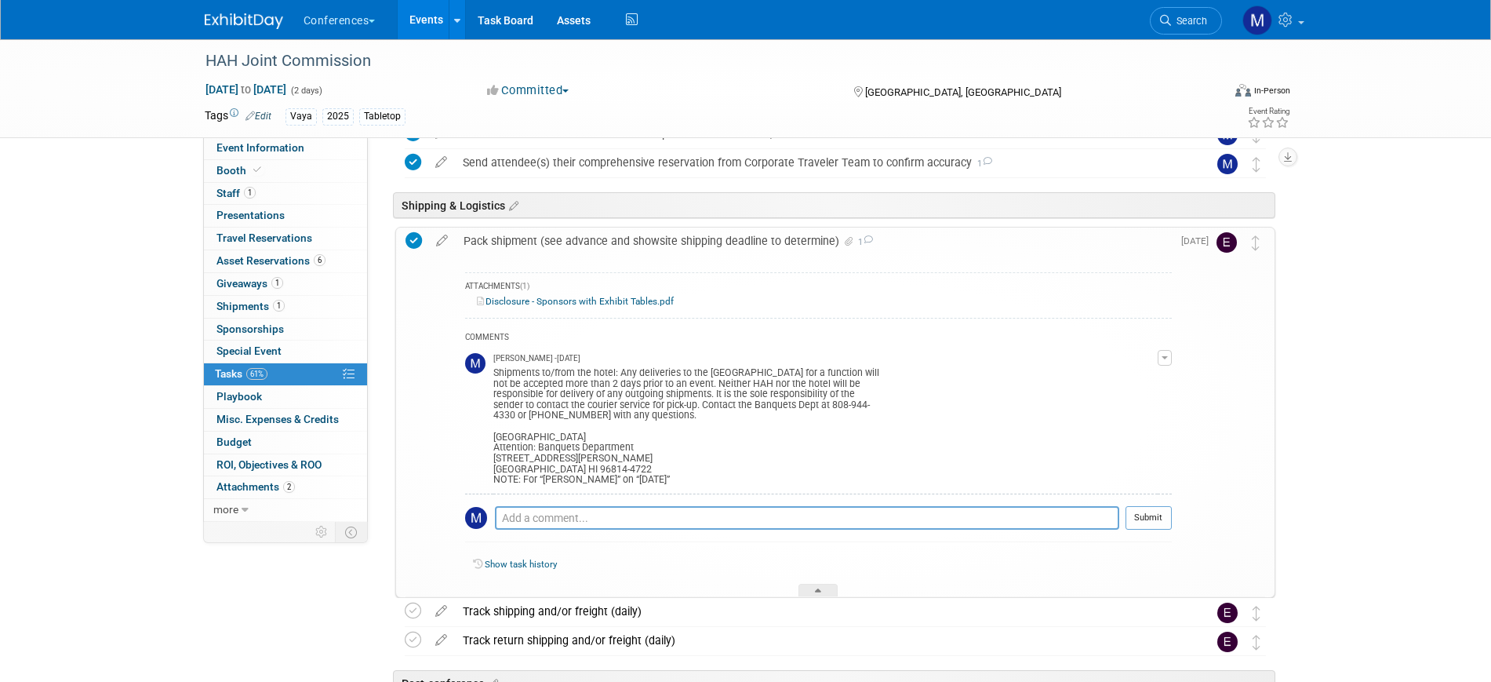
click at [255, 20] on img at bounding box center [244, 21] width 78 height 16
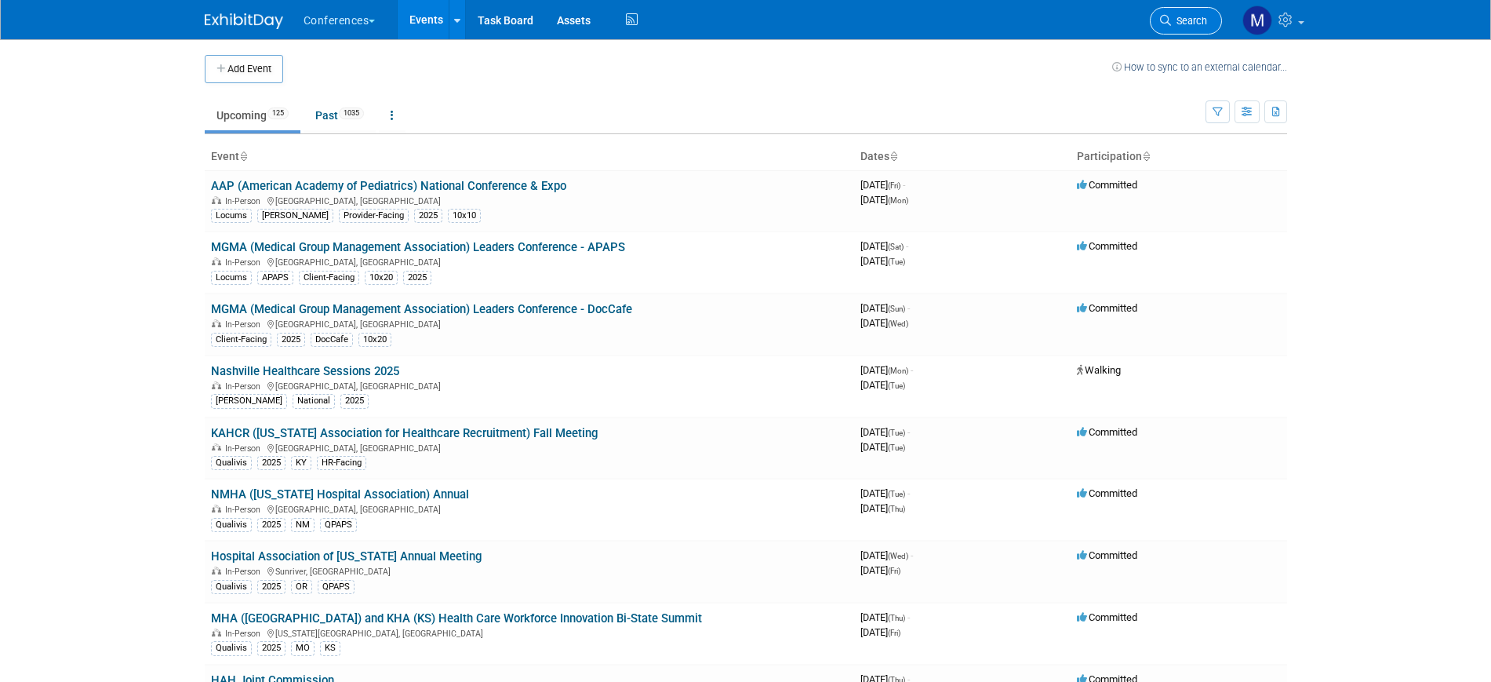
click at [1197, 16] on span "Search" at bounding box center [1189, 21] width 36 height 12
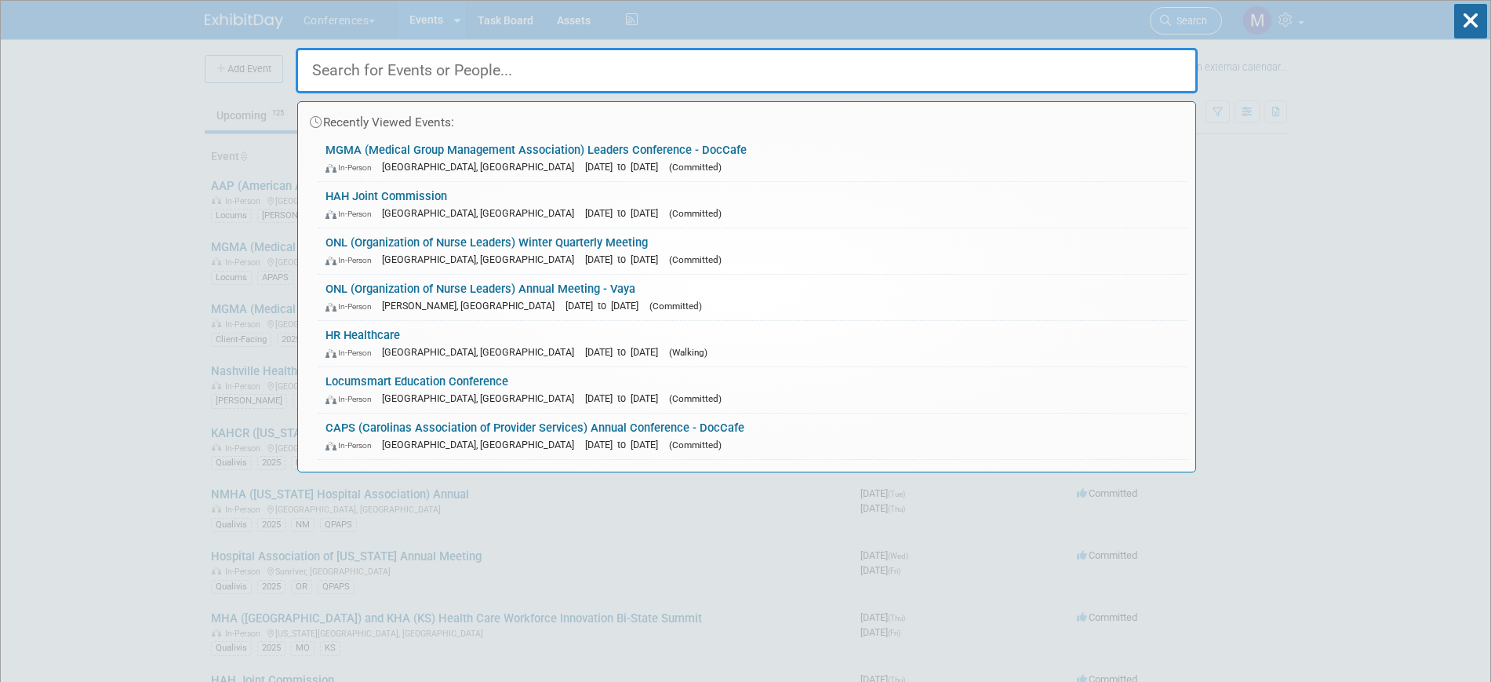
type input "r"
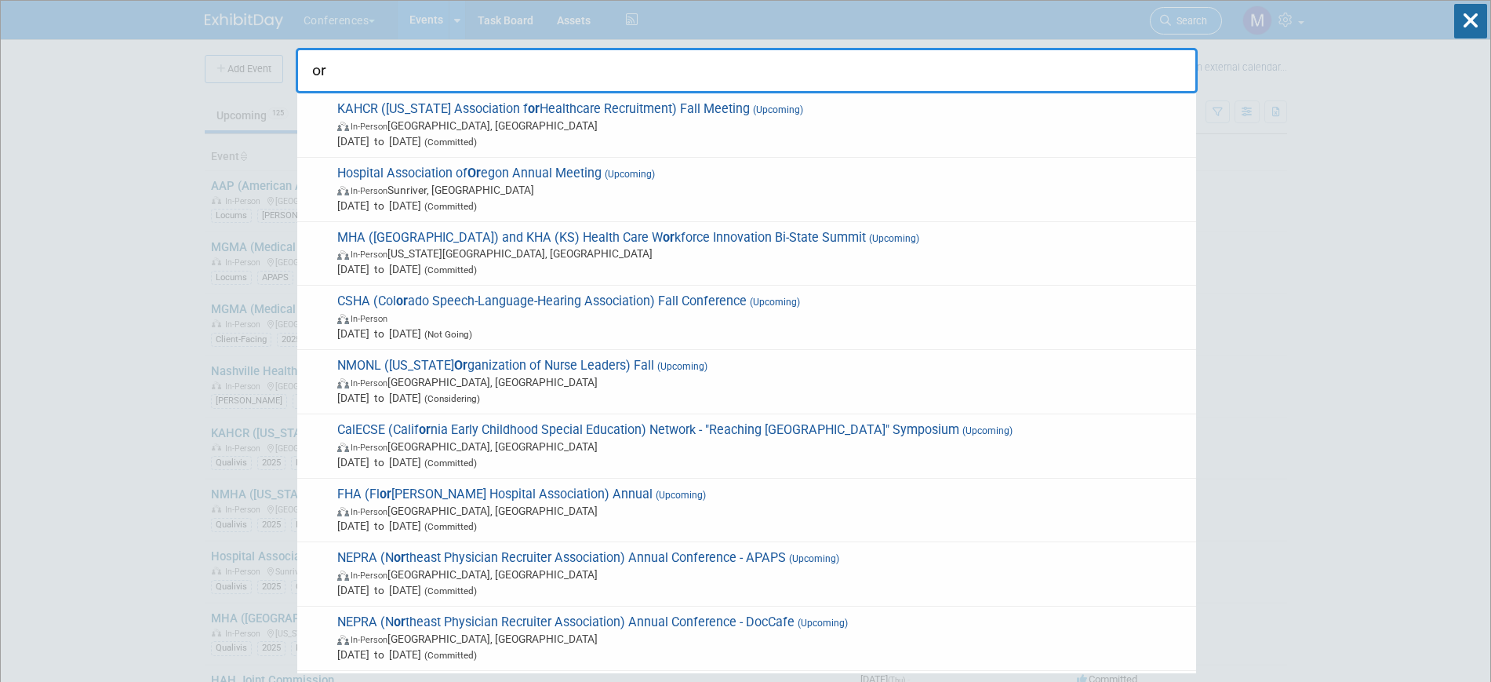
type input "o"
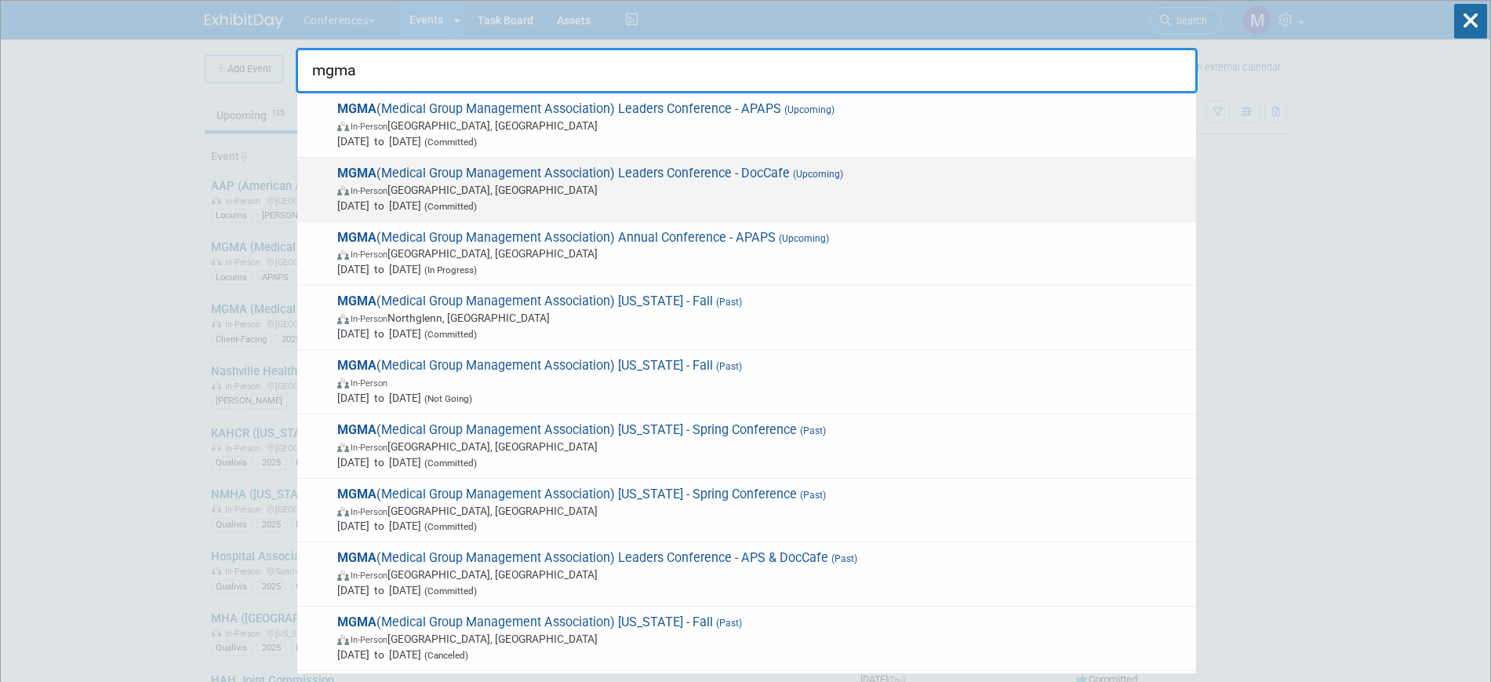
type input "mgma"
click at [732, 186] on span "In-Person Orlando, FL" at bounding box center [762, 190] width 851 height 16
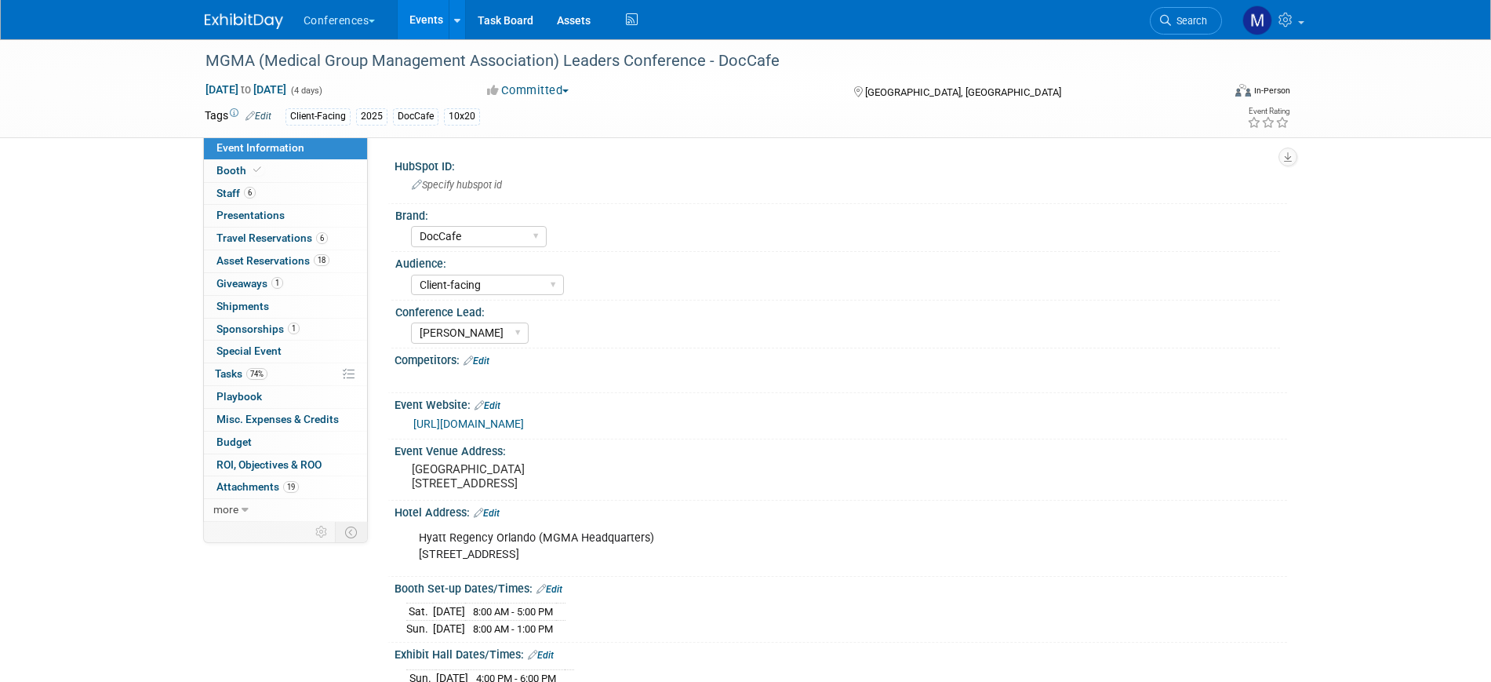
select select "DocCafe"
select select "Client-facing"
select select "[PERSON_NAME]"
click at [258, 375] on span "74%" at bounding box center [256, 374] width 21 height 12
